Goal: Task Accomplishment & Management: Complete application form

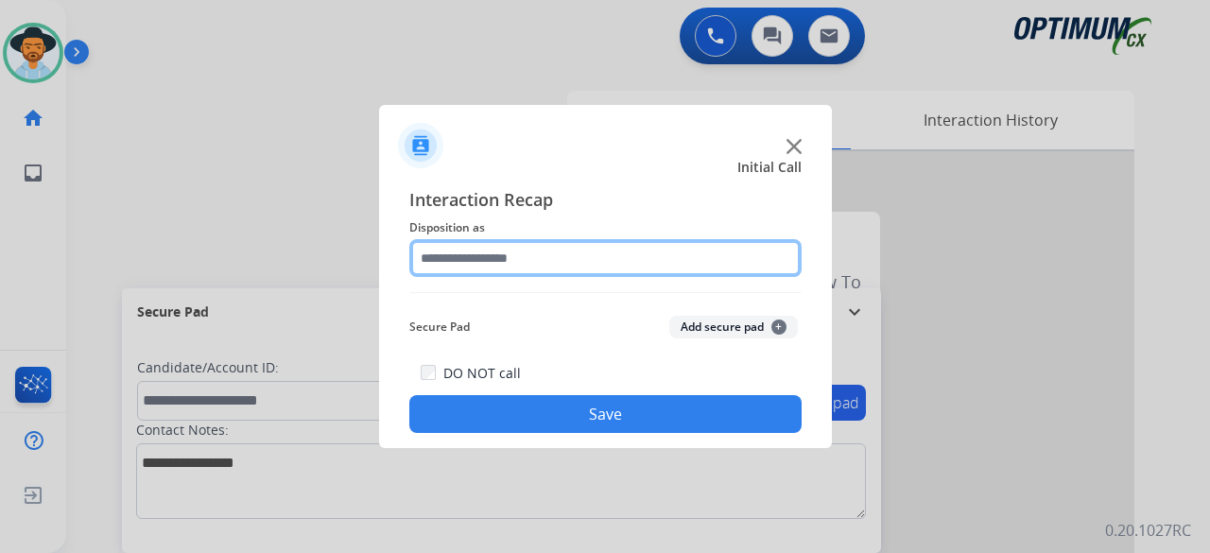
click at [611, 263] on input "text" at bounding box center [605, 258] width 392 height 38
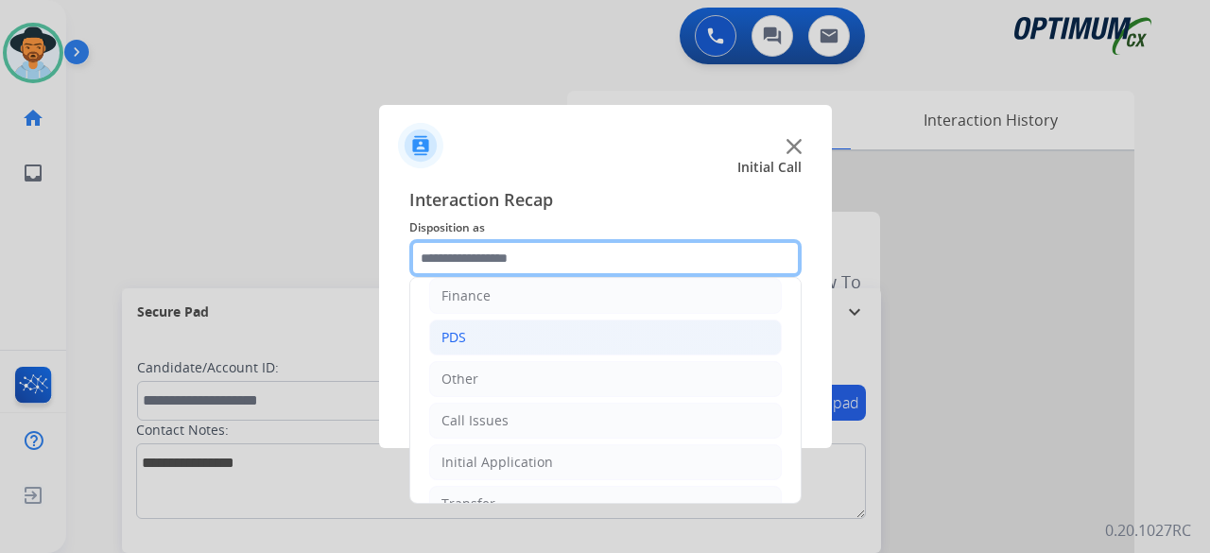
scroll to position [123, 0]
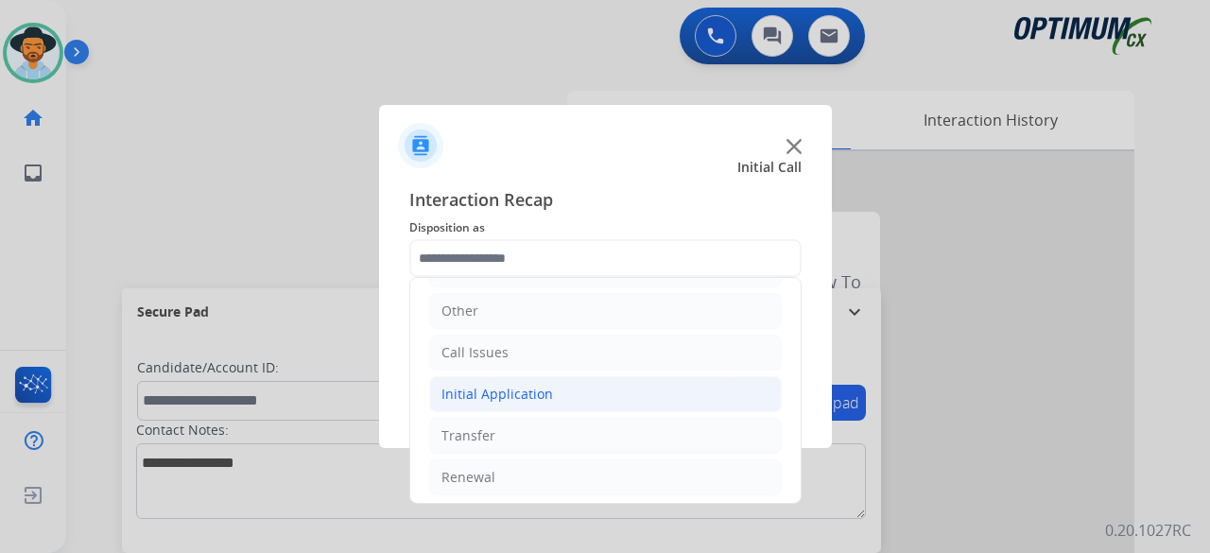
click at [518, 388] on div "Initial Application" at bounding box center [497, 394] width 112 height 19
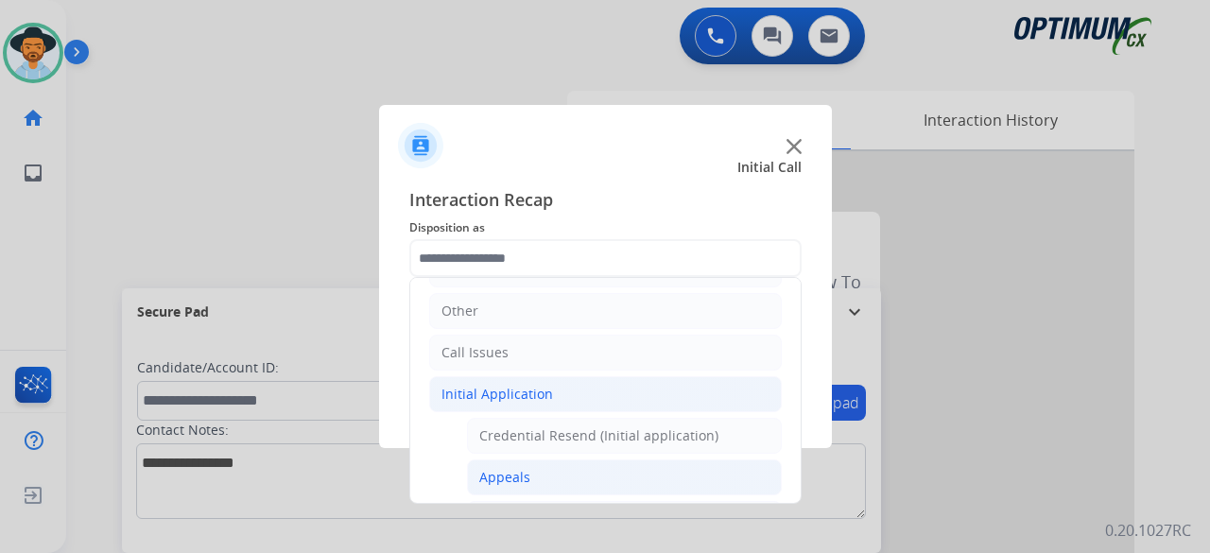
click at [553, 475] on li "Appeals" at bounding box center [624, 477] width 315 height 36
type input "*******"
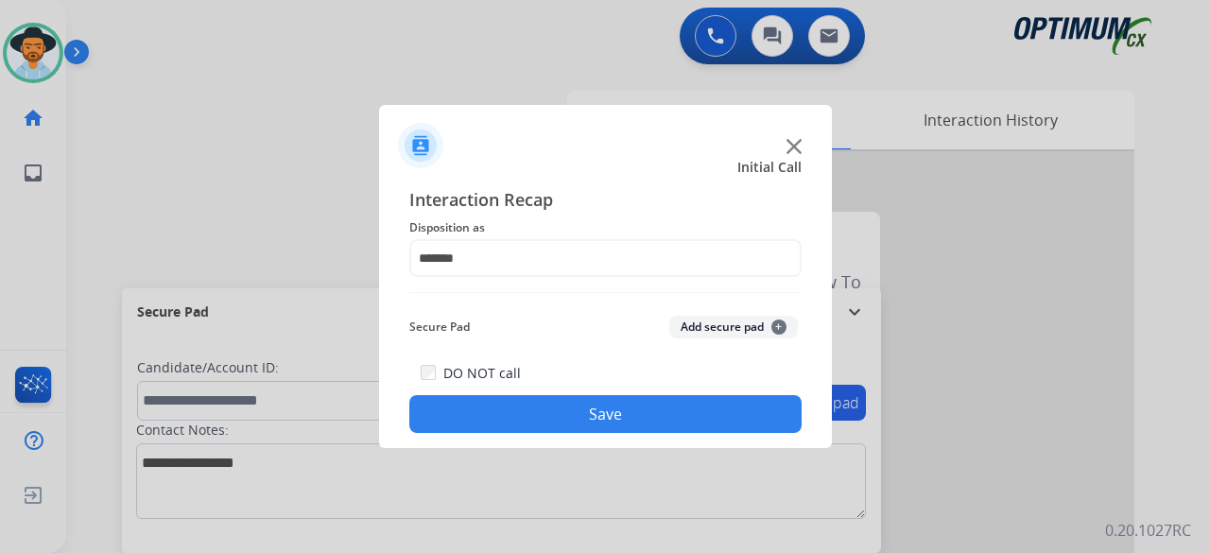
click at [733, 328] on button "Add secure pad +" at bounding box center [733, 327] width 129 height 23
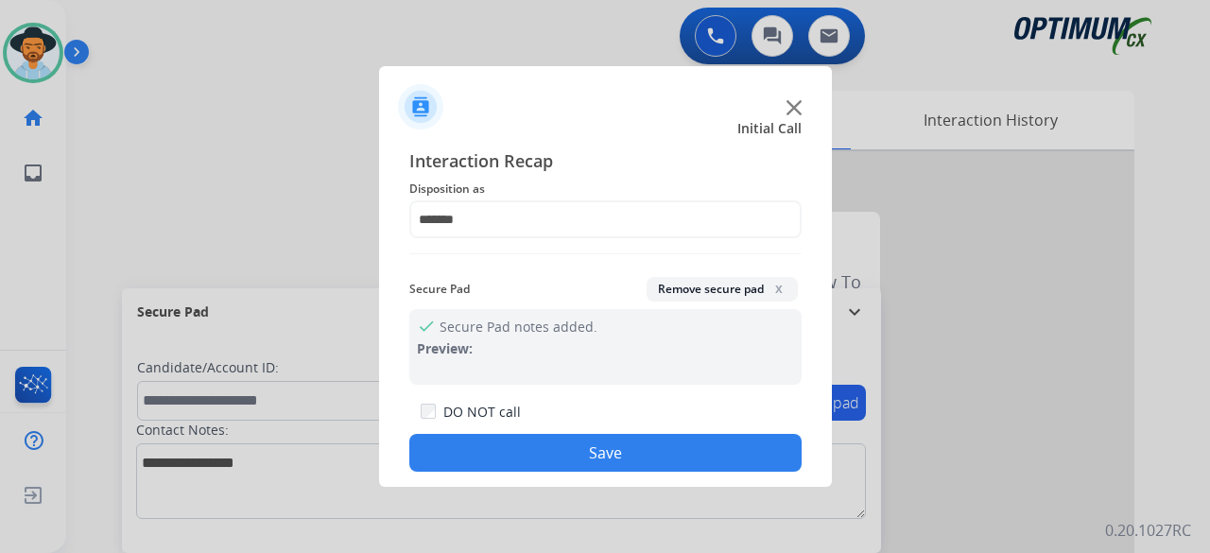
click at [616, 457] on button "Save" at bounding box center [605, 453] width 392 height 38
click at [597, 453] on button "Save" at bounding box center [605, 453] width 392 height 38
click at [644, 449] on button "Save" at bounding box center [605, 453] width 392 height 38
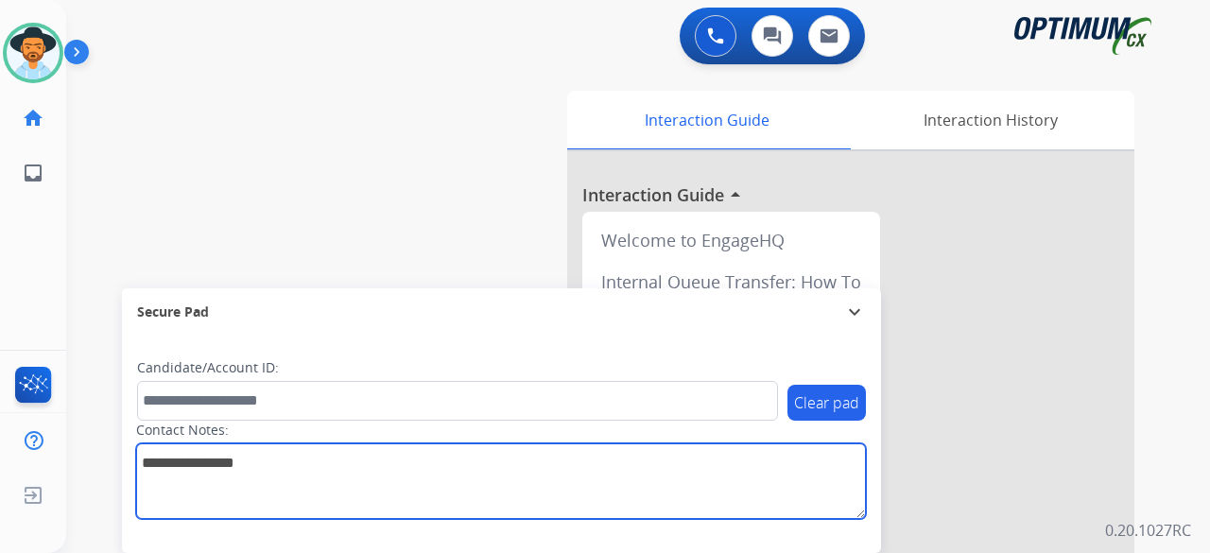
click at [644, 449] on textarea at bounding box center [501, 481] width 730 height 76
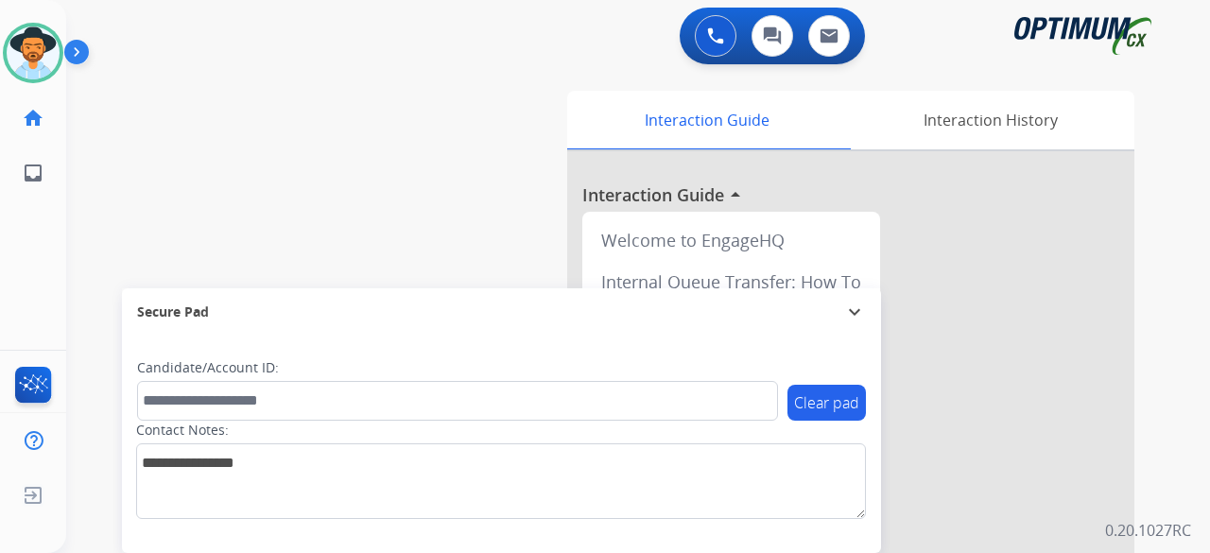
click at [336, 146] on div "swap_horiz Break voice bridge close_fullscreen Connect 3-Way Call merge_type Se…" at bounding box center [615, 462] width 1098 height 788
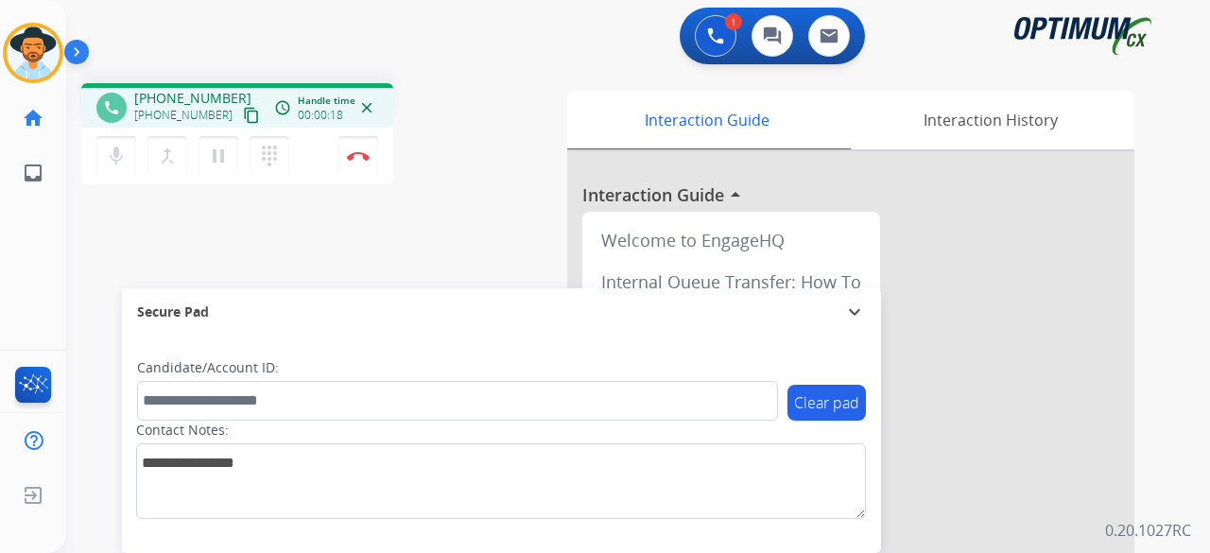
click at [240, 124] on button "content_copy" at bounding box center [251, 115] width 23 height 23
click at [357, 165] on button "Disconnect" at bounding box center [358, 156] width 40 height 40
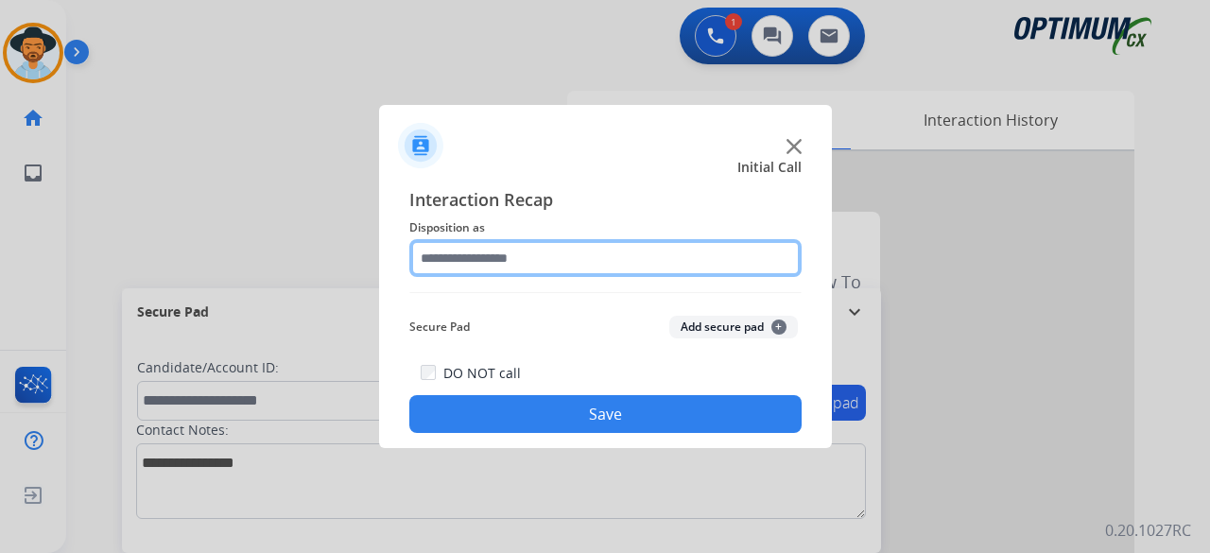
click at [561, 242] on input "text" at bounding box center [605, 258] width 392 height 38
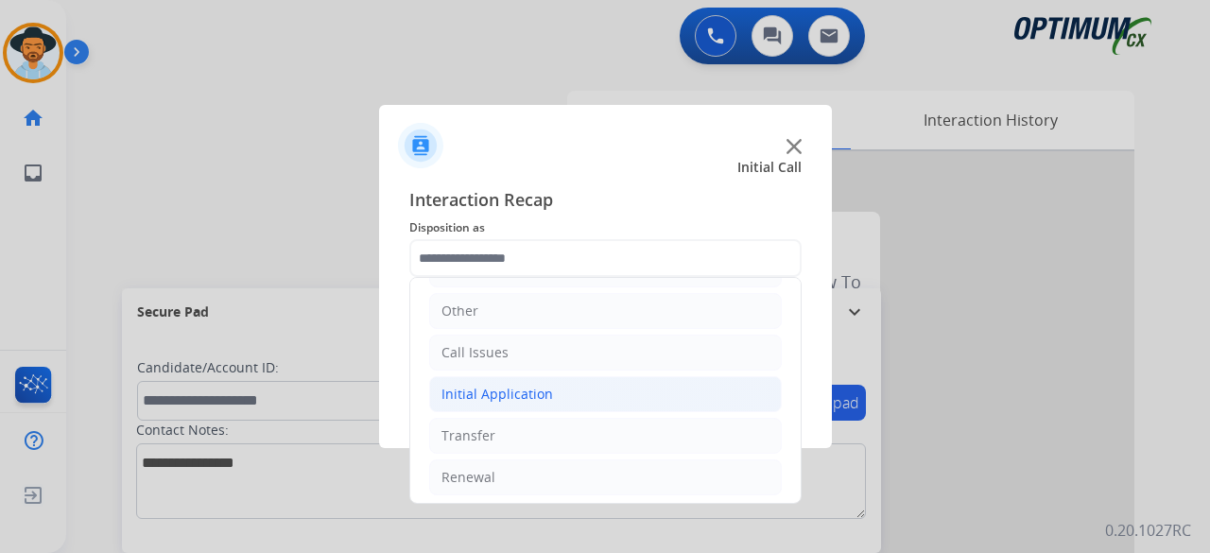
click at [479, 394] on div "Initial Application" at bounding box center [497, 394] width 112 height 19
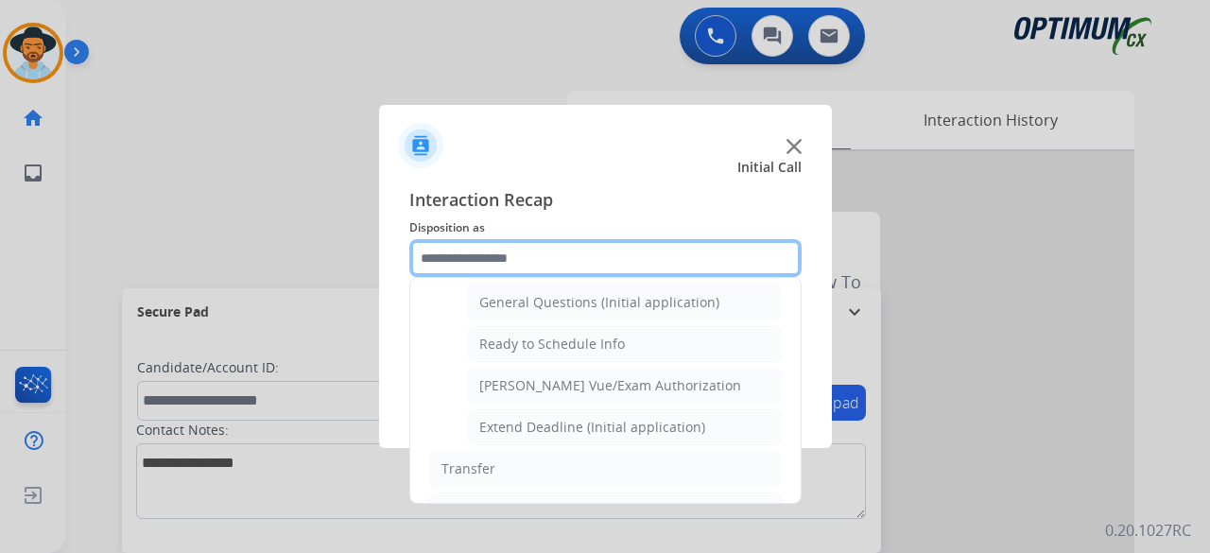
scroll to position [1115, 0]
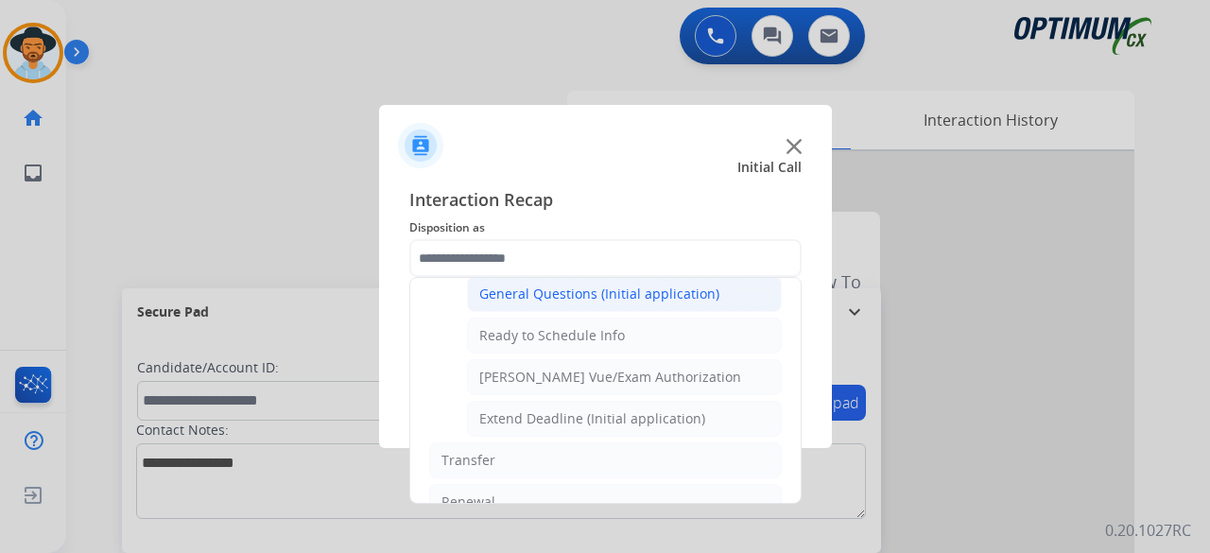
click at [628, 289] on li "General Questions (Initial application)" at bounding box center [624, 294] width 315 height 36
type input "**********"
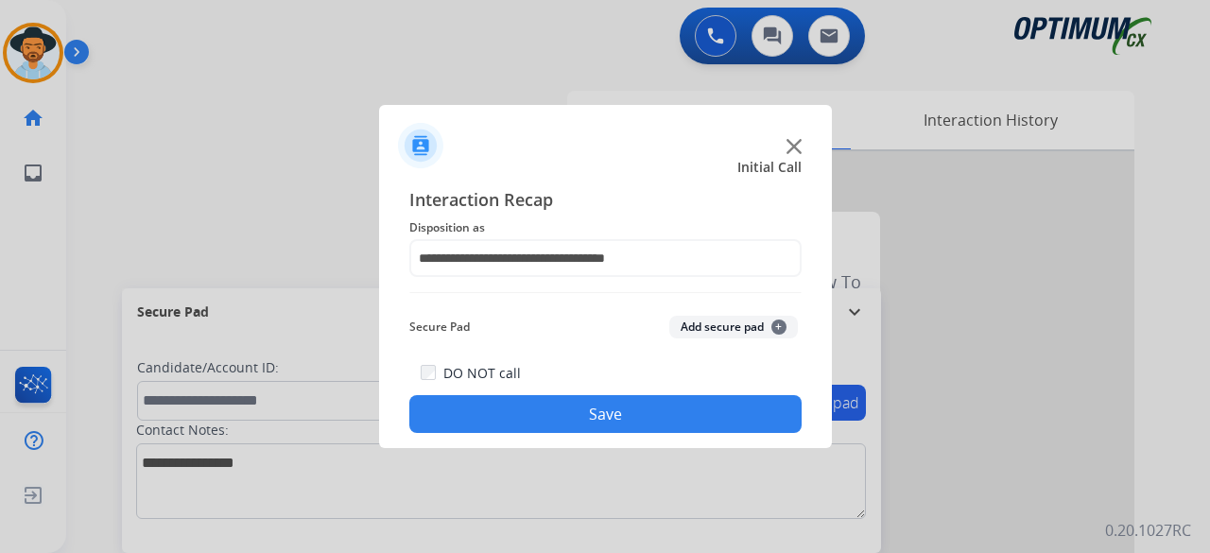
click at [718, 337] on button "Add secure pad +" at bounding box center [733, 327] width 129 height 23
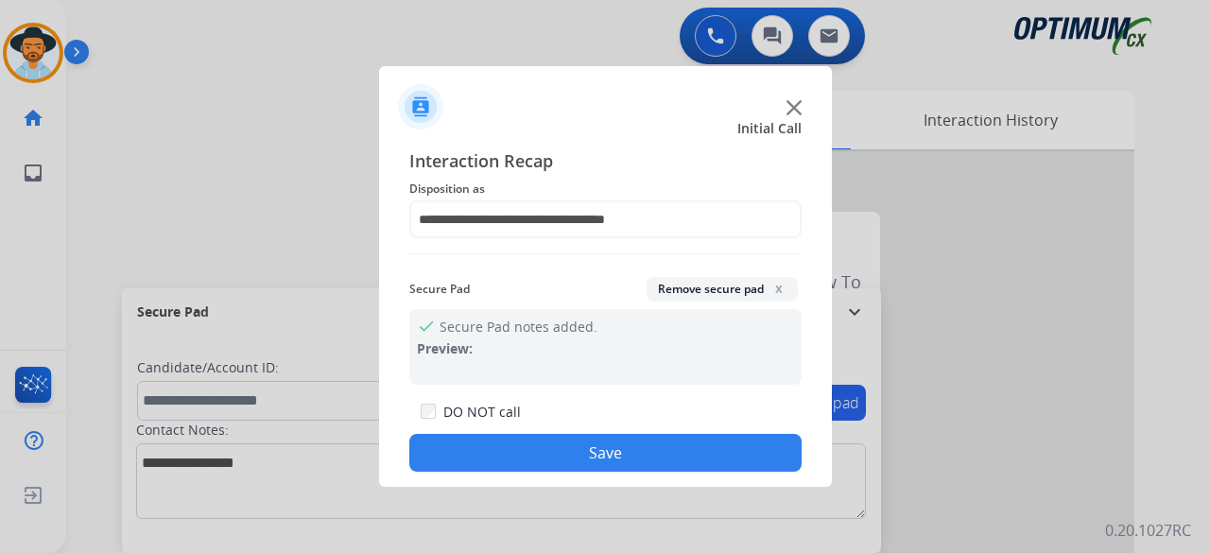
click at [592, 441] on button "Save" at bounding box center [605, 453] width 392 height 38
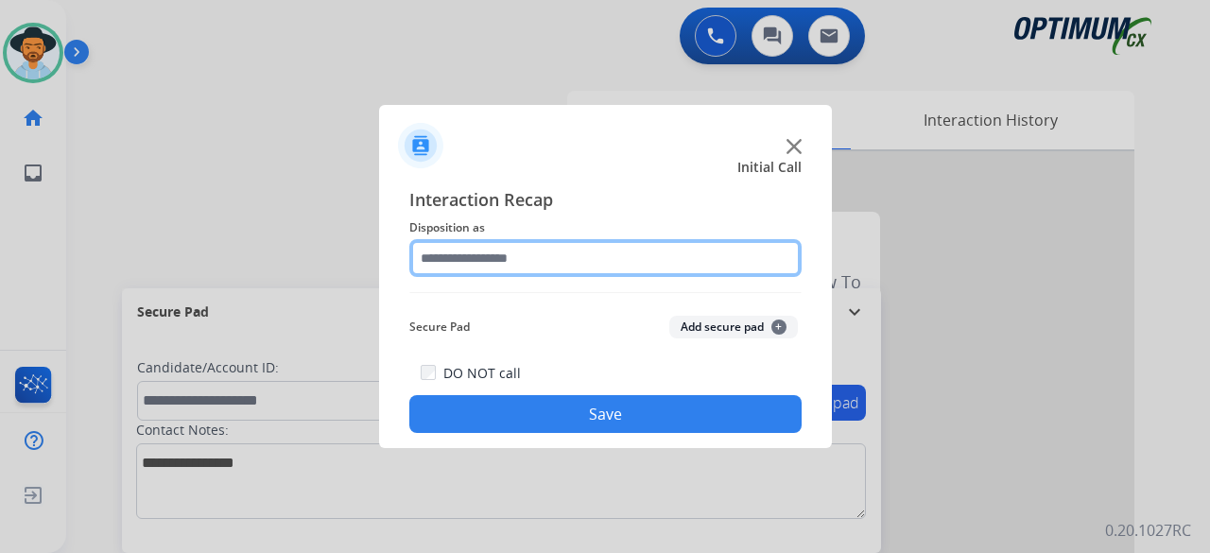
click at [607, 257] on input "text" at bounding box center [605, 258] width 392 height 38
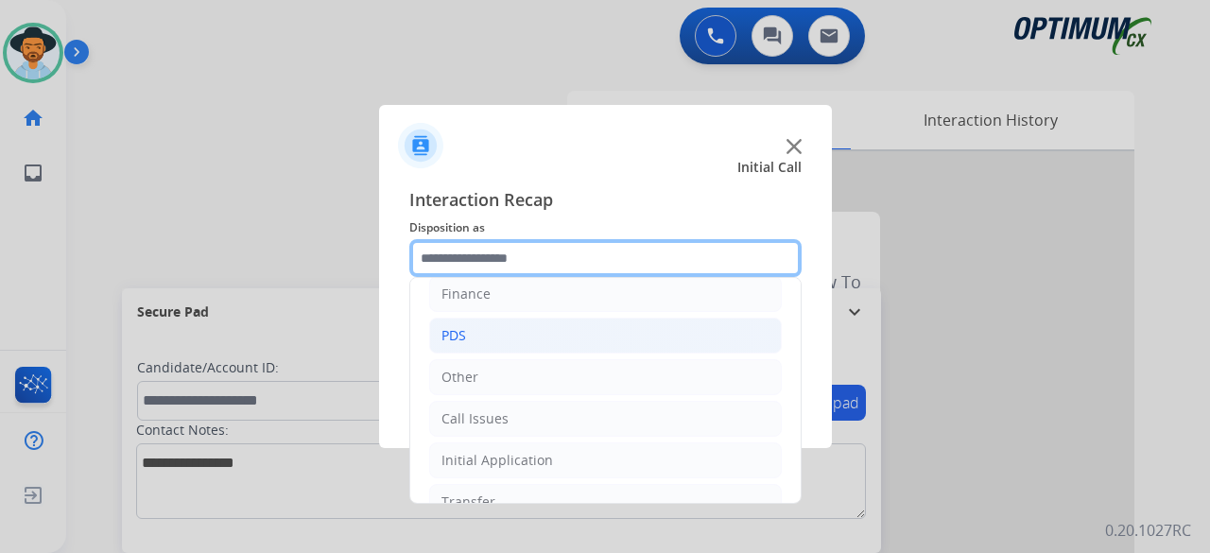
scroll to position [123, 0]
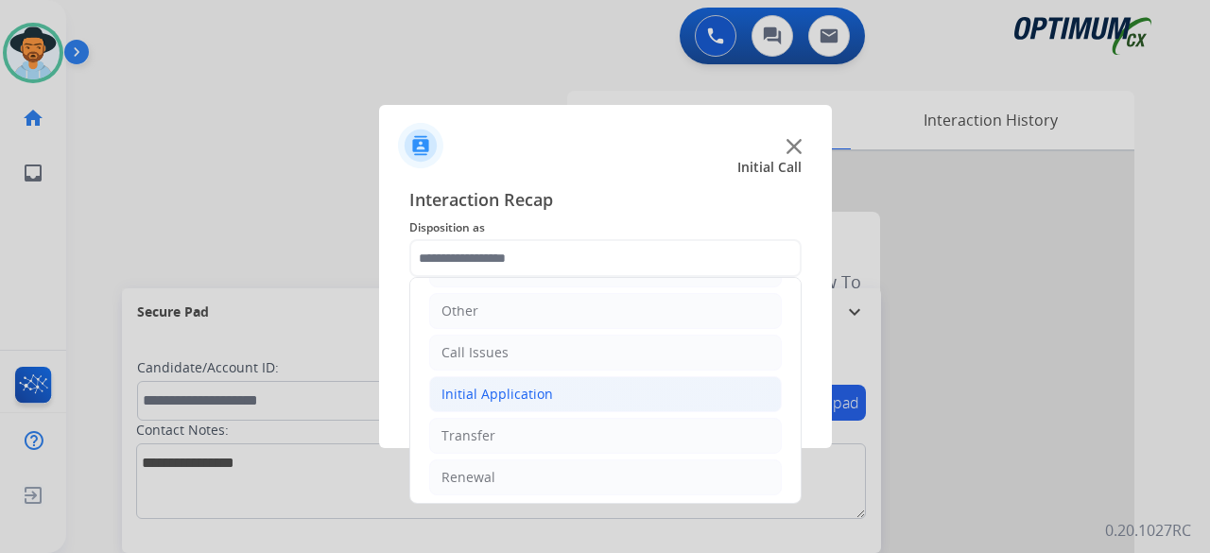
click at [540, 388] on div "Initial Application" at bounding box center [497, 394] width 112 height 19
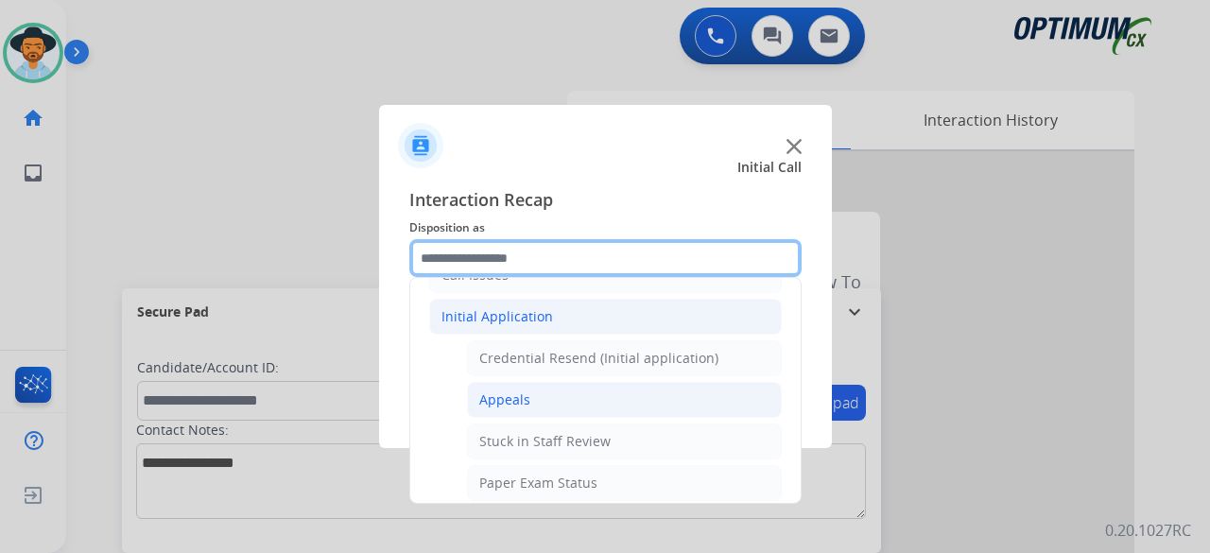
scroll to position [200, 0]
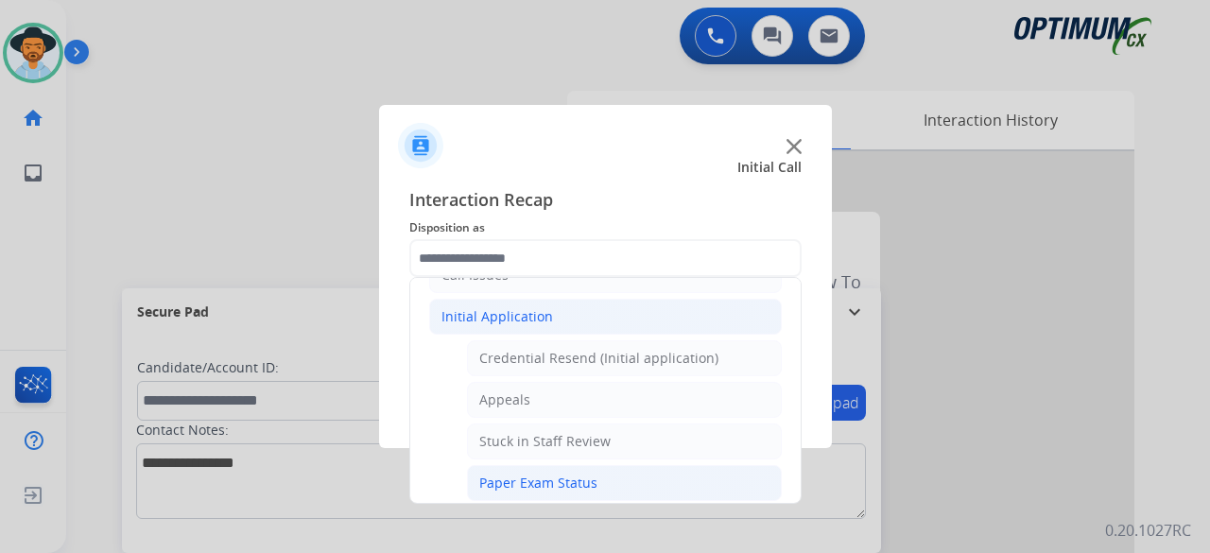
click at [559, 474] on div "Paper Exam Status" at bounding box center [538, 483] width 118 height 19
type input "**********"
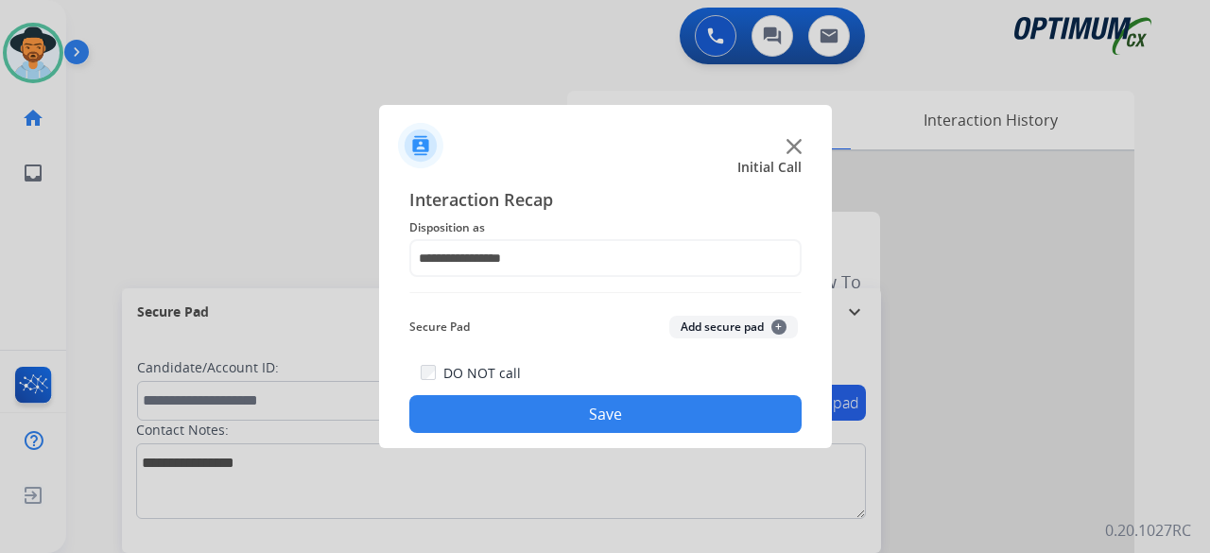
click at [711, 328] on button "Add secure pad +" at bounding box center [733, 327] width 129 height 23
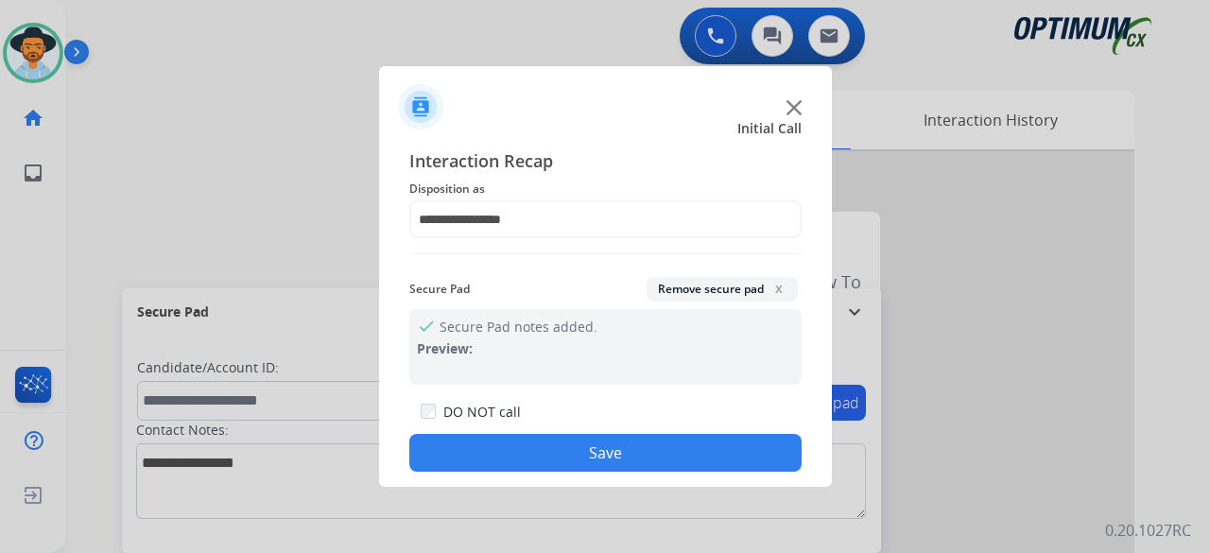
click at [629, 464] on button "Save" at bounding box center [605, 453] width 392 height 38
click at [693, 458] on button "Save" at bounding box center [605, 453] width 392 height 38
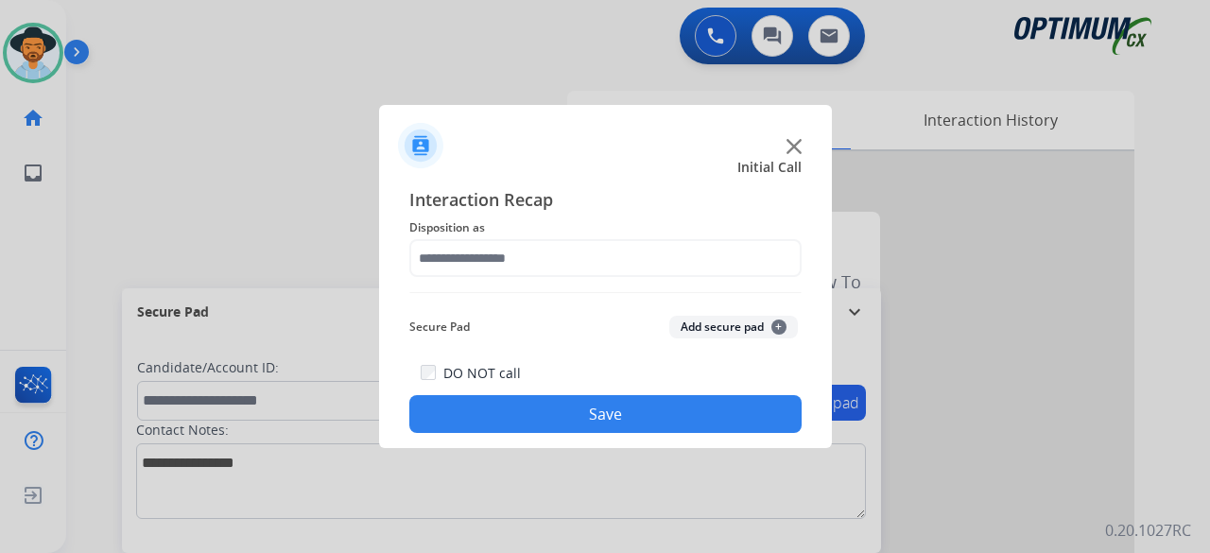
click at [790, 143] on img at bounding box center [793, 146] width 15 height 15
click at [789, 145] on img at bounding box center [793, 146] width 15 height 15
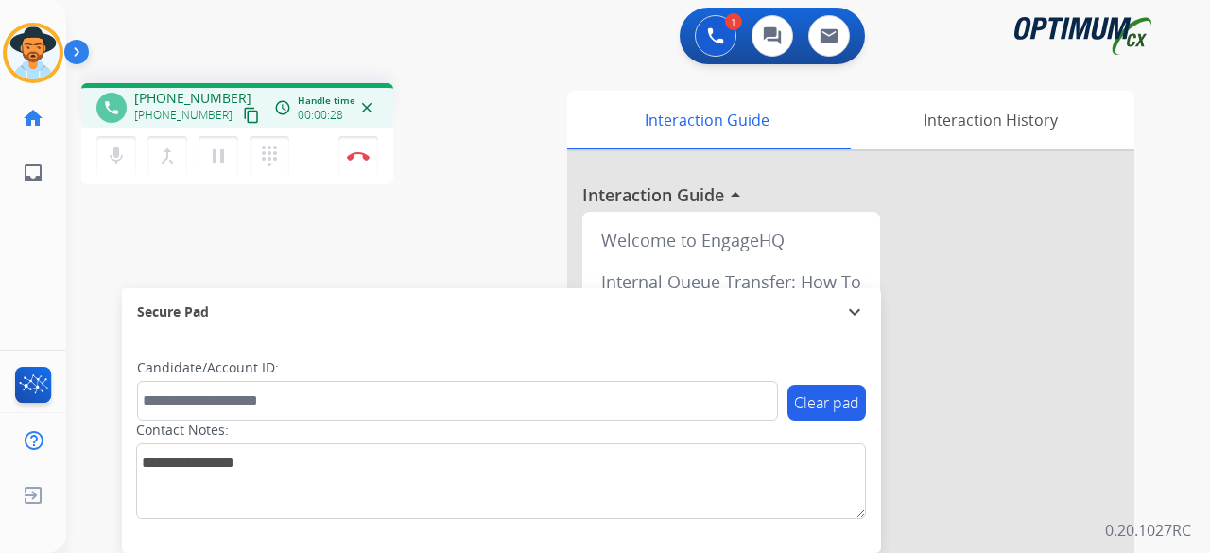
click at [166, 222] on div "phone [PHONE_NUMBER] [PHONE_NUMBER] content_copy access_time Call metrics Queue…" at bounding box center [615, 462] width 1098 height 788
click at [905, 326] on div at bounding box center [850, 503] width 567 height 705
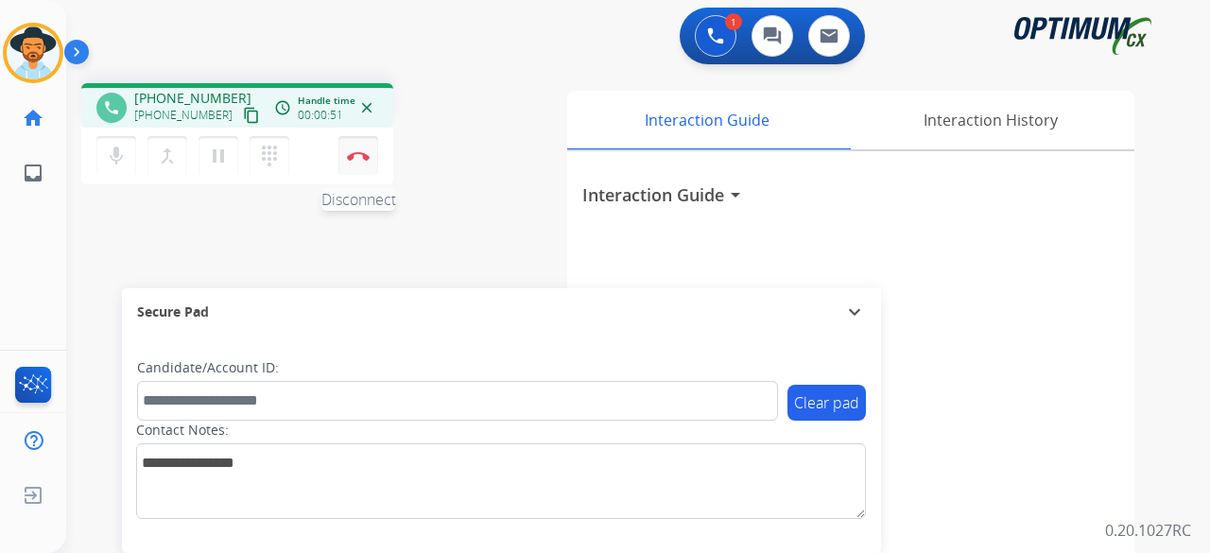
click at [357, 154] on img at bounding box center [358, 155] width 23 height 9
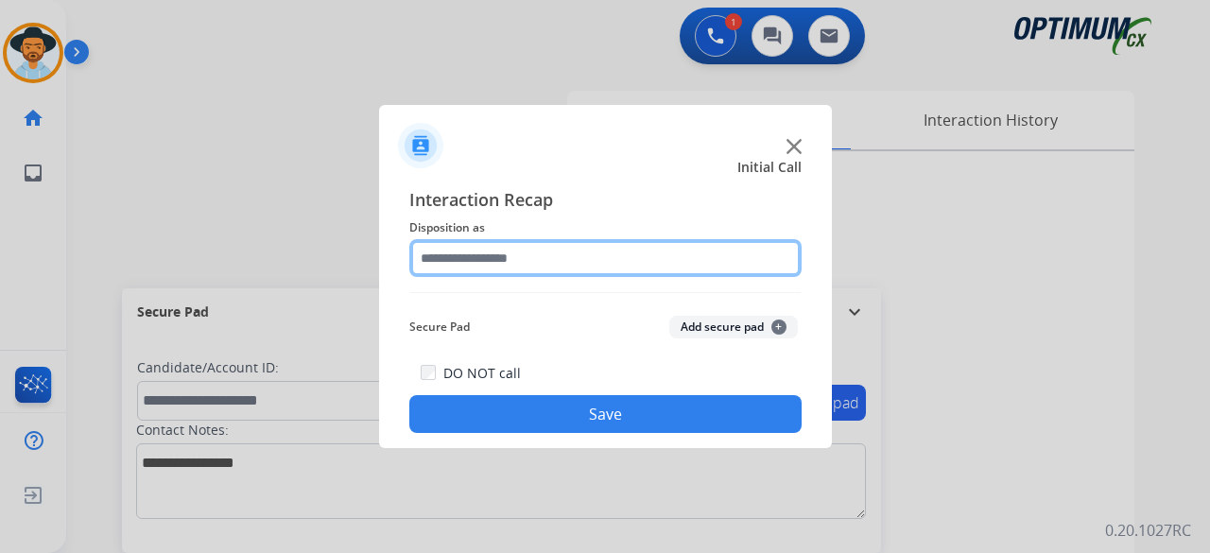
click at [606, 261] on input "text" at bounding box center [605, 258] width 392 height 38
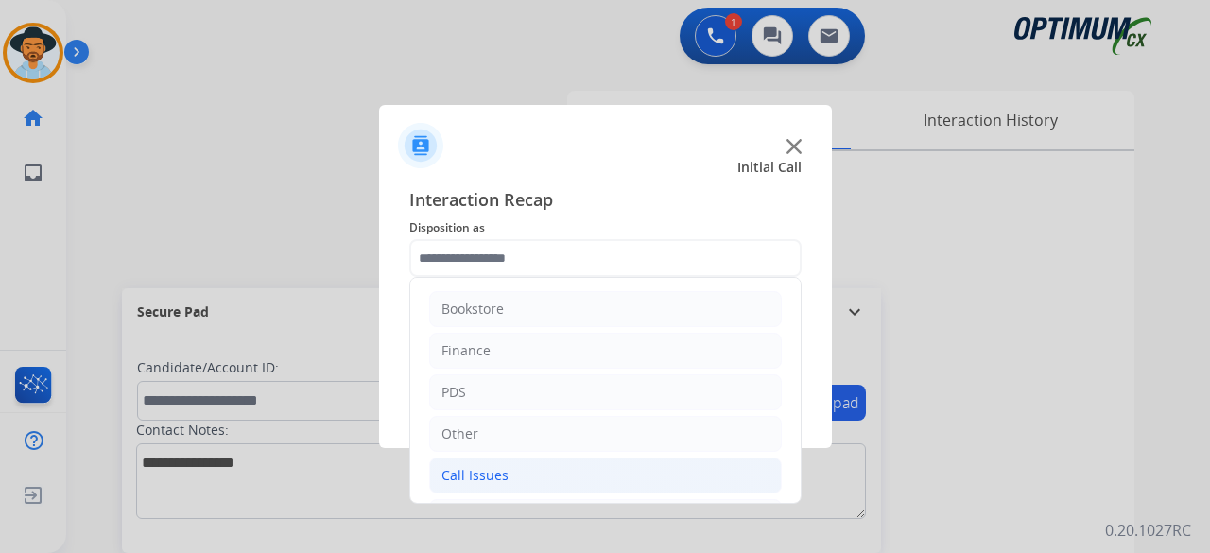
click at [544, 465] on li "Call Issues" at bounding box center [605, 475] width 353 height 36
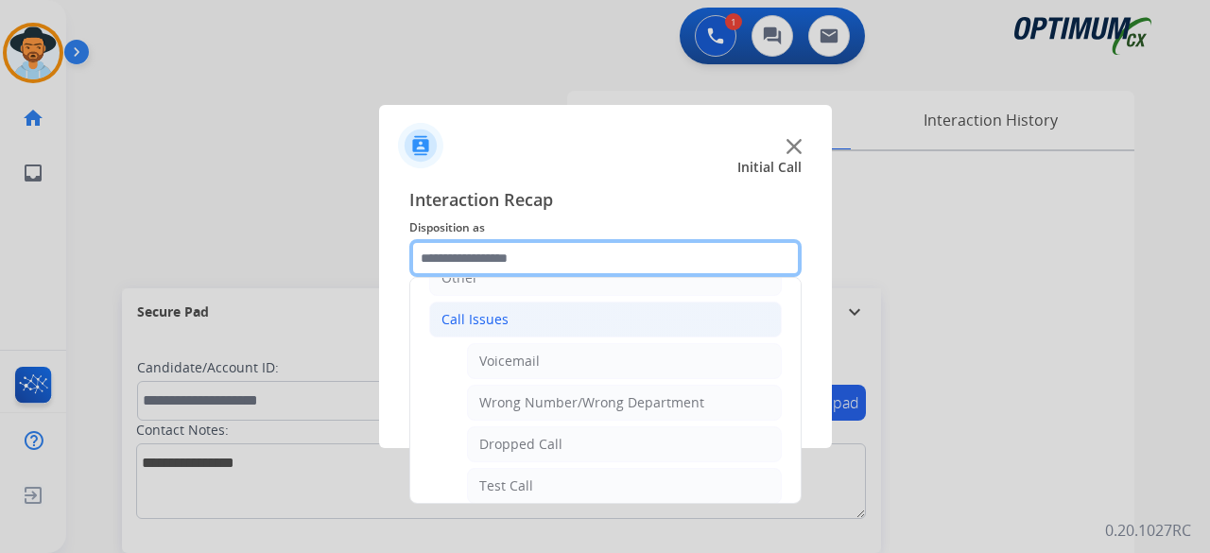
scroll to position [201, 0]
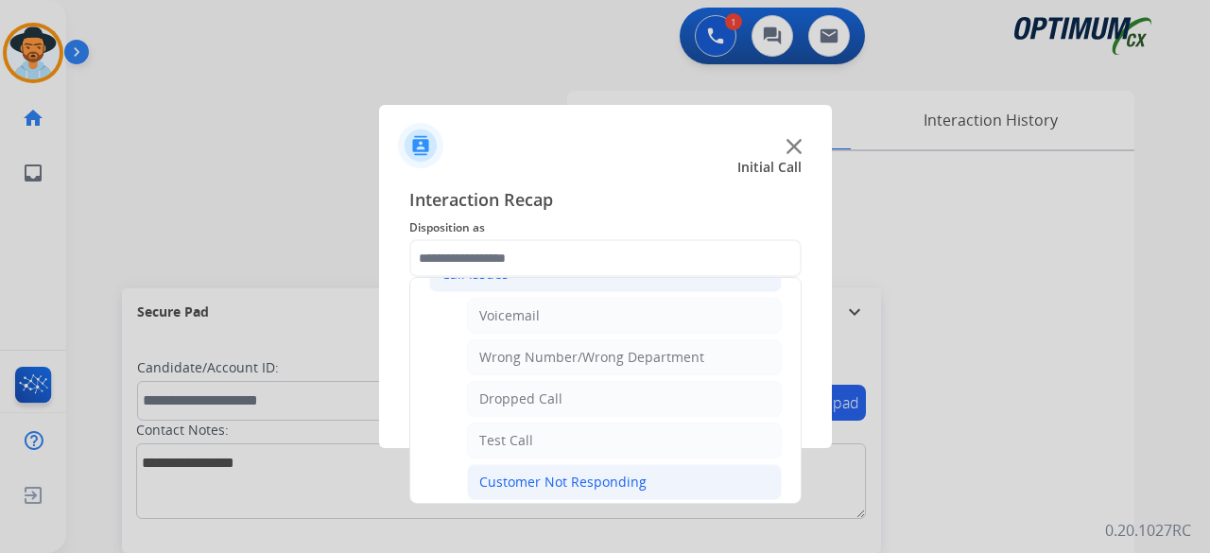
click at [573, 475] on div "Customer Not Responding" at bounding box center [562, 482] width 167 height 19
type input "**********"
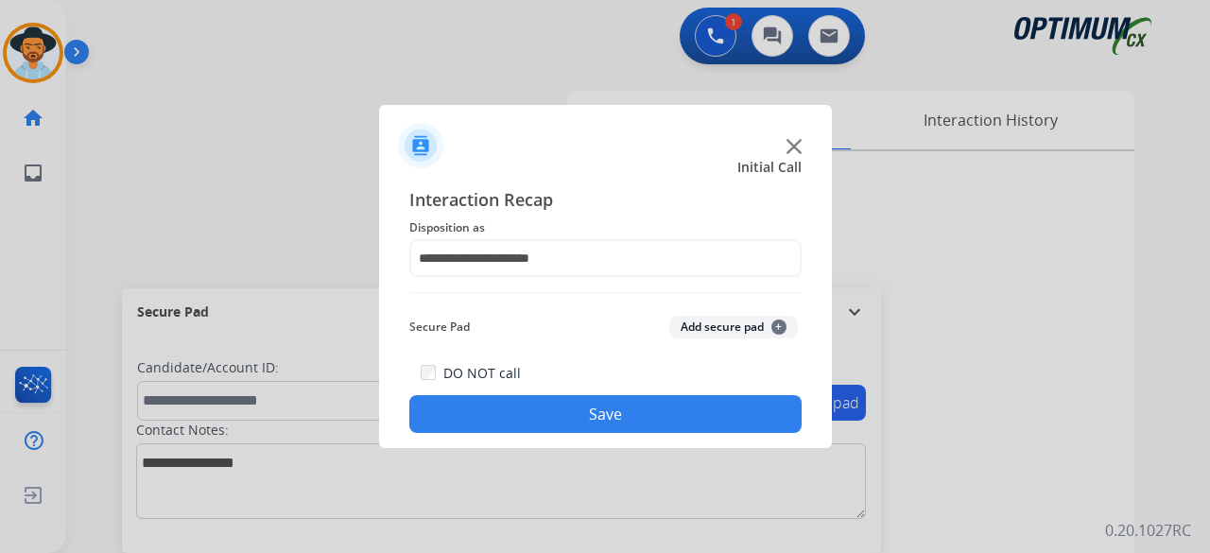
click at [709, 330] on button "Add secure pad +" at bounding box center [733, 327] width 129 height 23
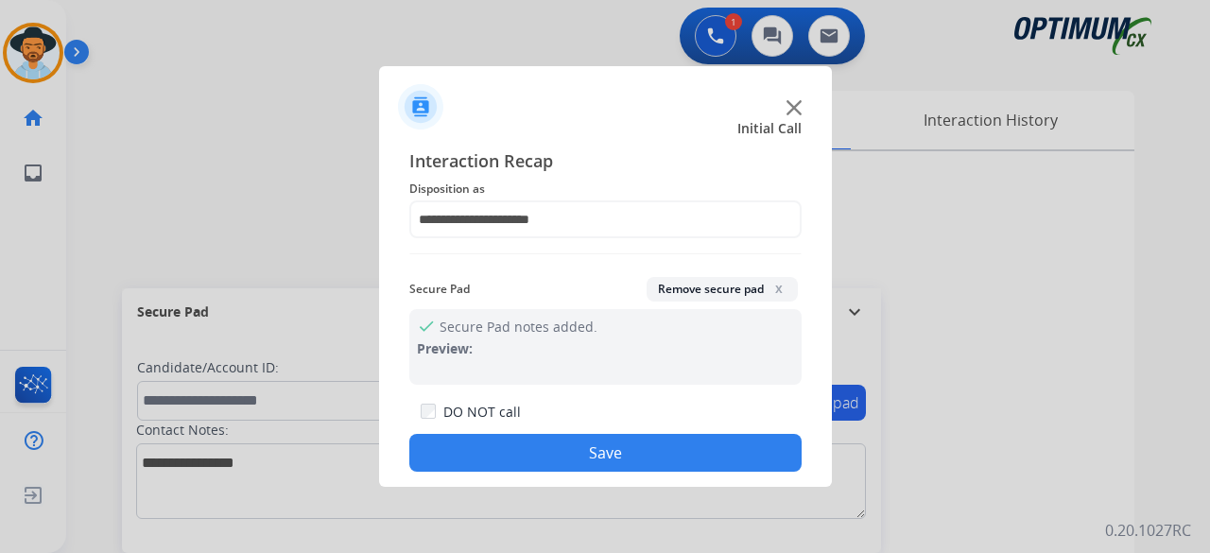
click at [551, 434] on div "DO NOT call Save" at bounding box center [605, 436] width 392 height 72
click at [599, 446] on button "Save" at bounding box center [605, 453] width 392 height 38
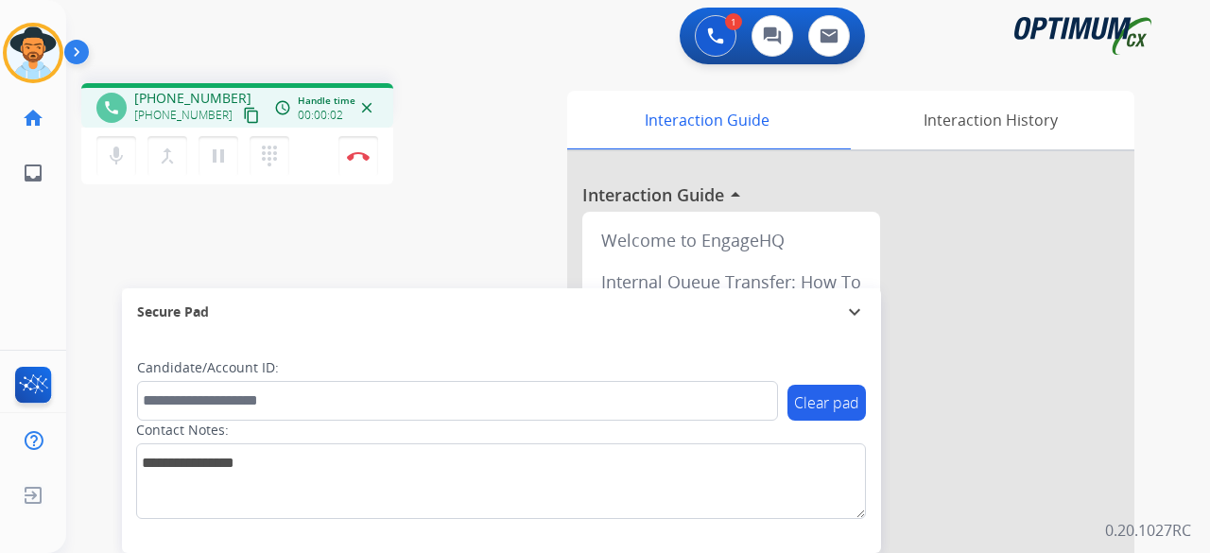
click at [243, 114] on mat-icon "content_copy" at bounding box center [251, 115] width 17 height 17
click at [243, 123] on mat-icon "content_copy" at bounding box center [251, 115] width 17 height 17
drag, startPoint x: 159, startPoint y: 31, endPoint x: 166, endPoint y: 21, distance: 12.9
click at [159, 31] on div "1 Voice Interactions 0 Chat Interactions 0 Email Interactions" at bounding box center [627, 38] width 1076 height 60
click at [194, 7] on app-navbar "1 Voice Interactions 0 Chat Interactions 0 Email Interactions" at bounding box center [615, 34] width 1098 height 68
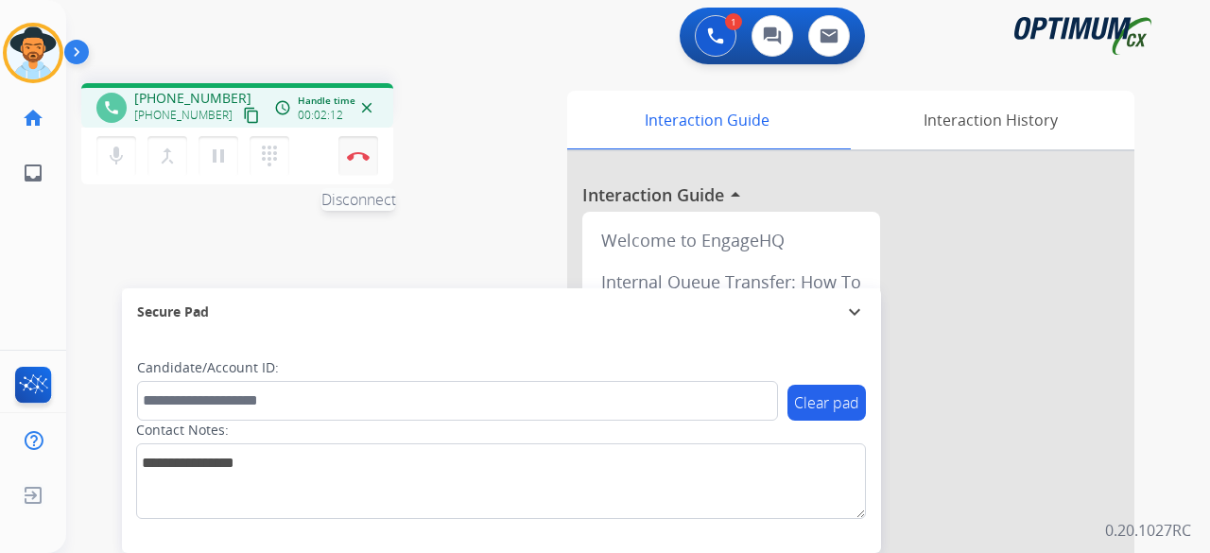
click at [370, 149] on button "Disconnect" at bounding box center [358, 156] width 40 height 40
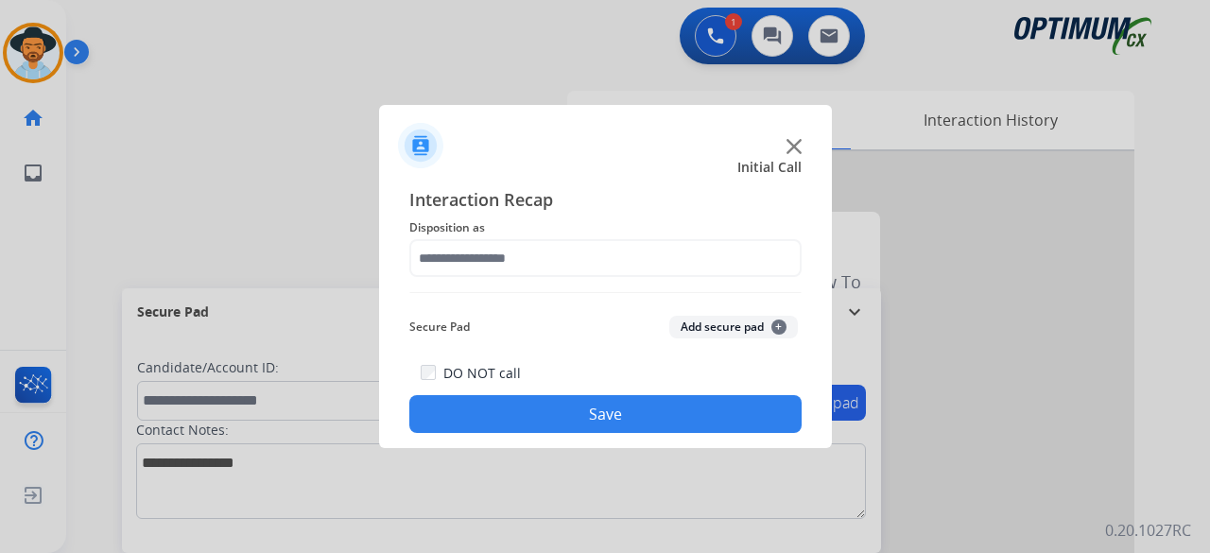
click at [645, 58] on div at bounding box center [605, 276] width 1210 height 553
click at [797, 143] on img at bounding box center [793, 146] width 15 height 15
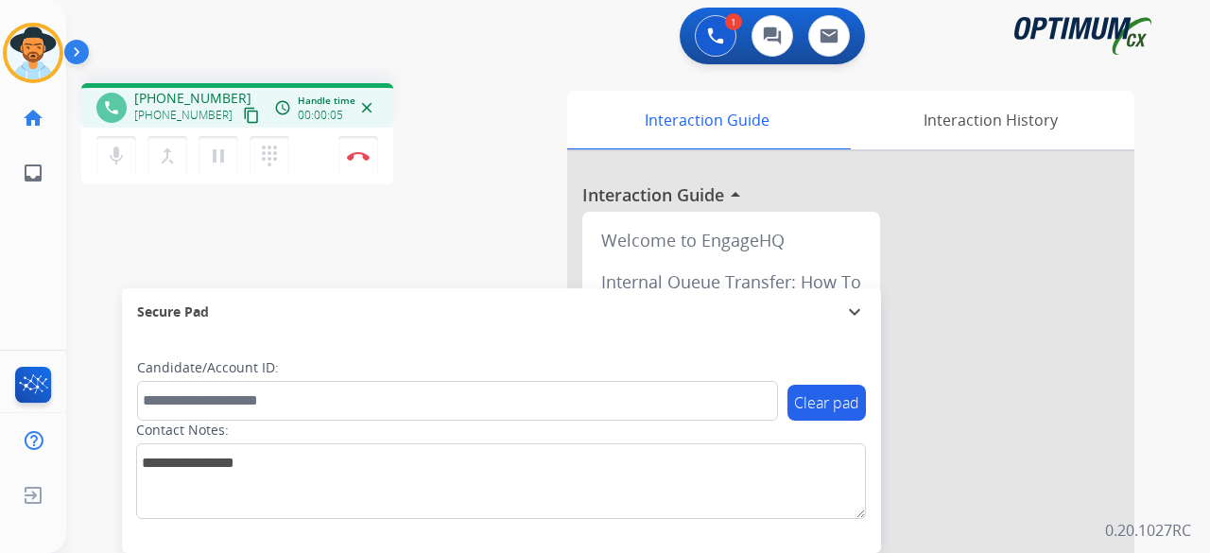
click at [243, 112] on mat-icon "content_copy" at bounding box center [251, 115] width 17 height 17
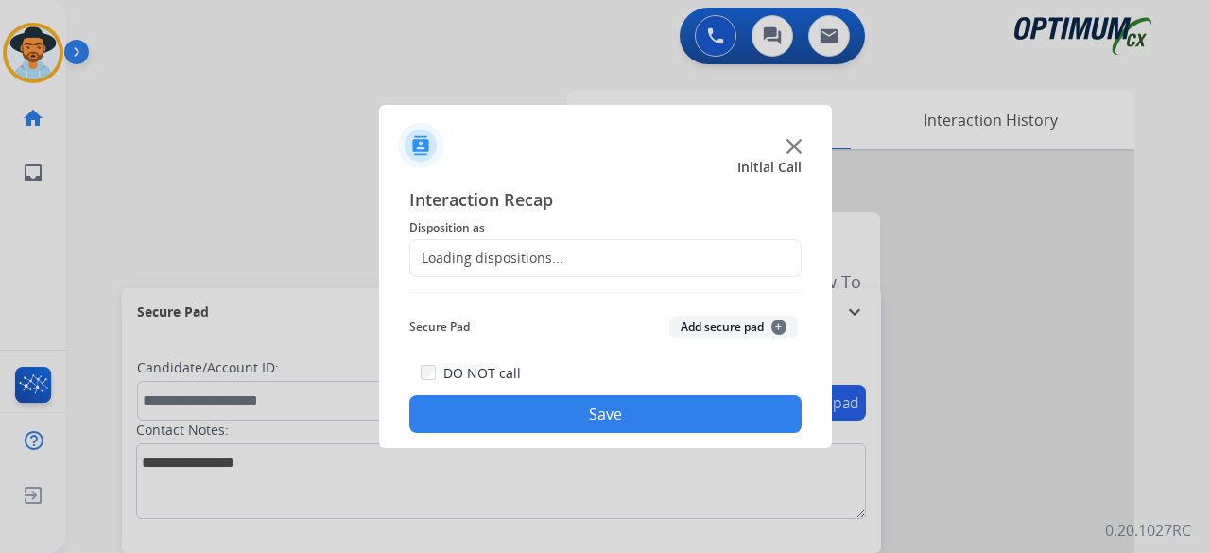
click at [366, 156] on div at bounding box center [605, 276] width 1210 height 553
click at [30, 72] on div at bounding box center [605, 276] width 1210 height 553
click at [792, 146] on img at bounding box center [793, 146] width 15 height 15
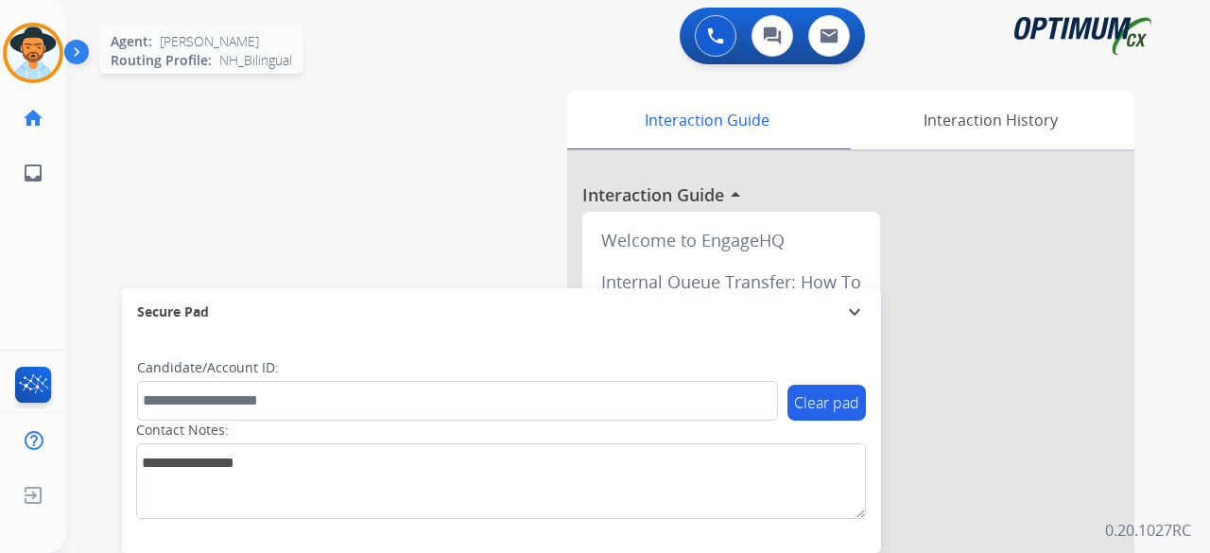
click at [45, 50] on img at bounding box center [33, 52] width 53 height 53
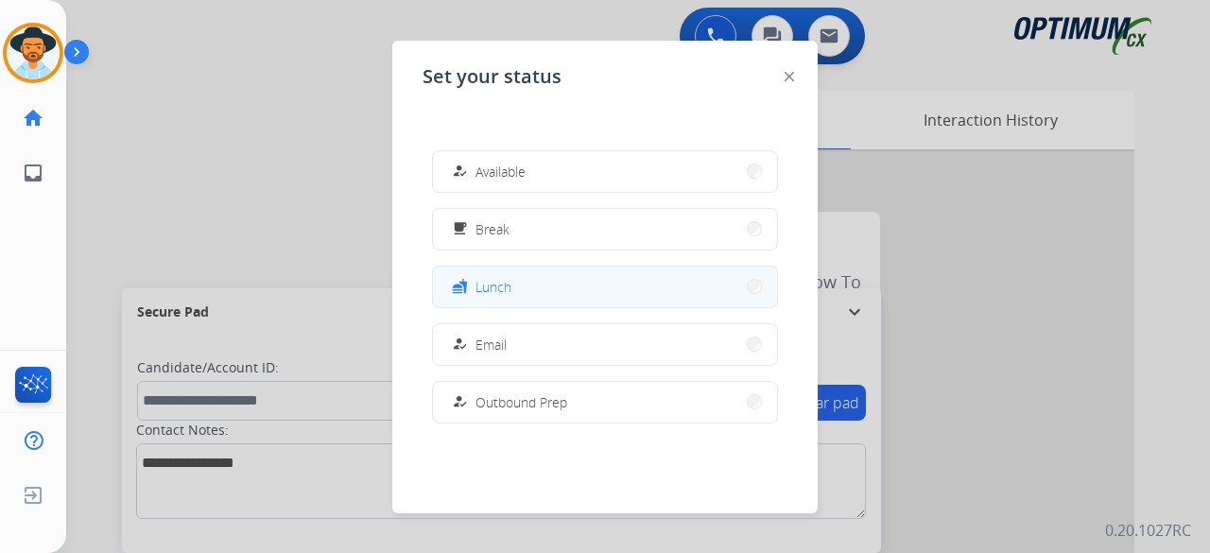
click at [502, 291] on span "Lunch" at bounding box center [493, 287] width 36 height 20
